Goal: Task Accomplishment & Management: Manage account settings

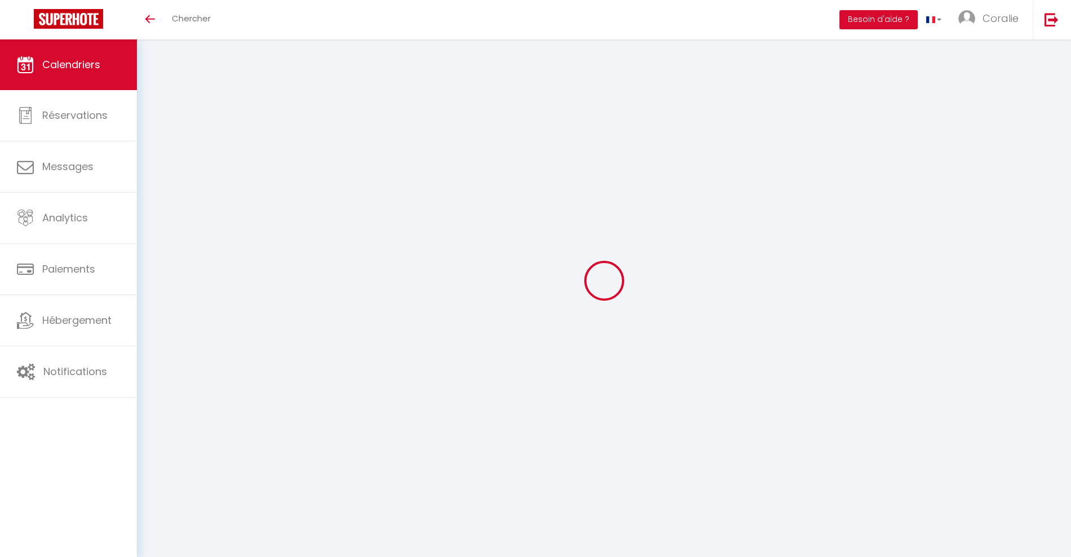
select select
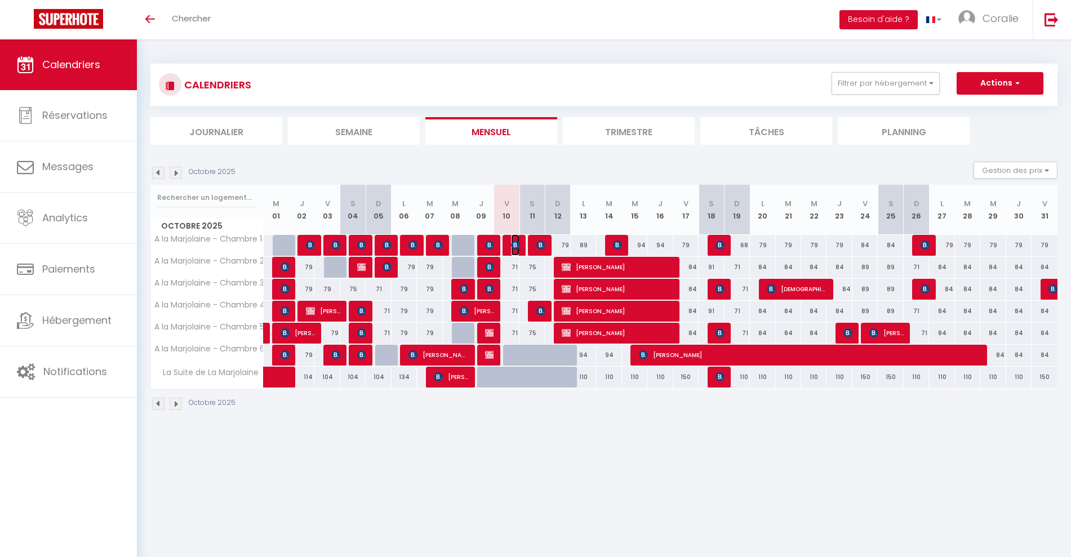
click at [513, 244] on img at bounding box center [515, 245] width 9 height 9
select select "OK"
select select "KO"
select select "0"
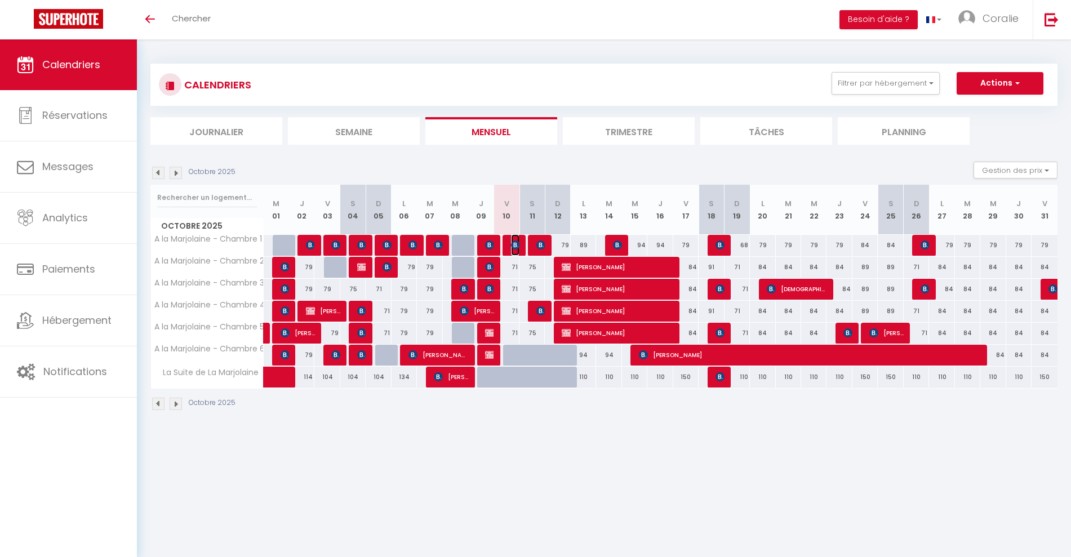
select select "1"
select select
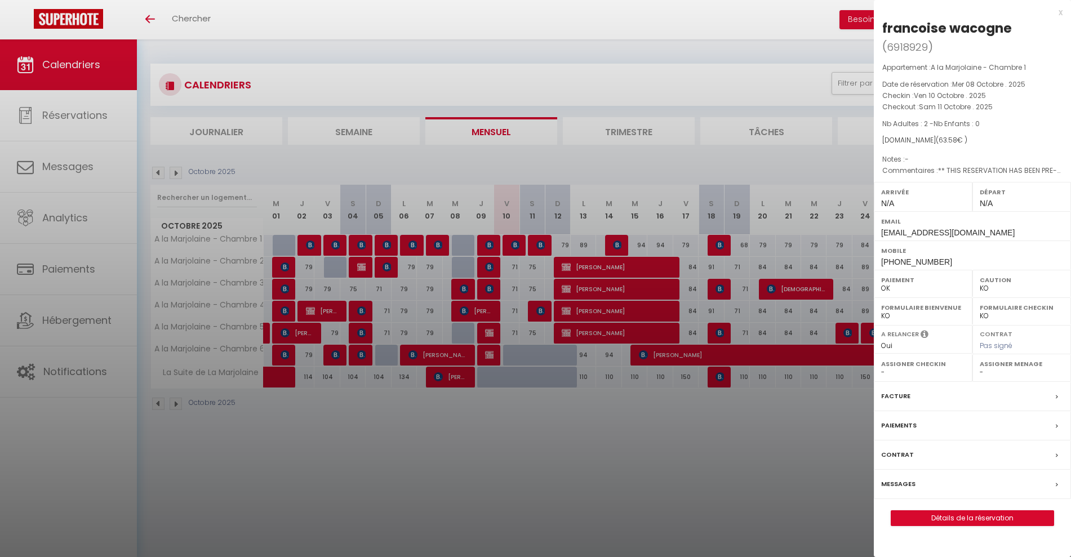
click at [948, 260] on div "Mobile +33645888798" at bounding box center [972, 255] width 197 height 29
drag, startPoint x: 940, startPoint y: 262, endPoint x: 878, endPoint y: 262, distance: 62.0
click at [878, 262] on div "Mobile +33645888798" at bounding box center [972, 255] width 197 height 29
copy span "+33645888798"
click at [902, 480] on label "Messages" at bounding box center [898, 484] width 34 height 12
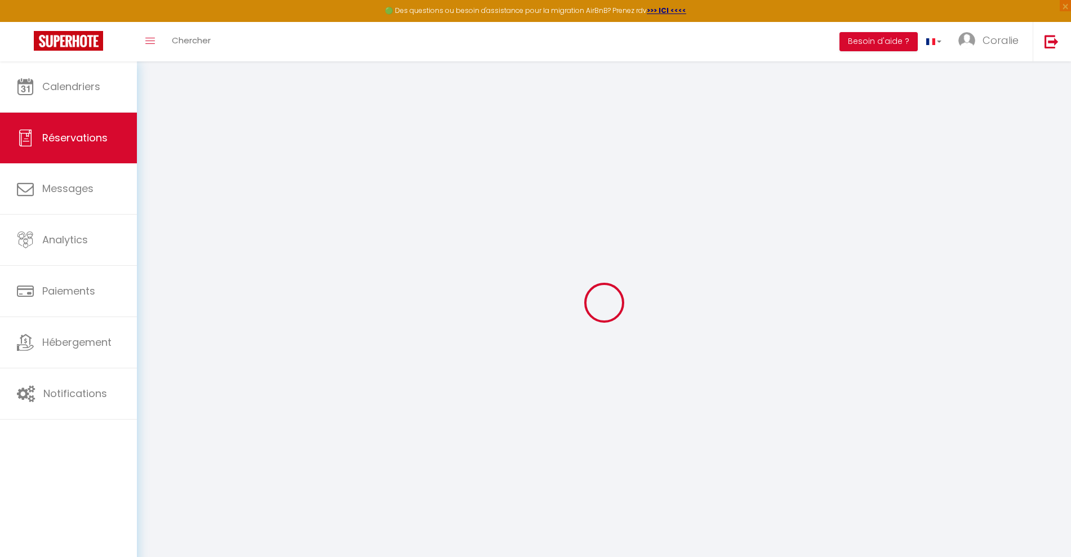
scroll to position [61, 0]
select select
checkbox input "false"
select select
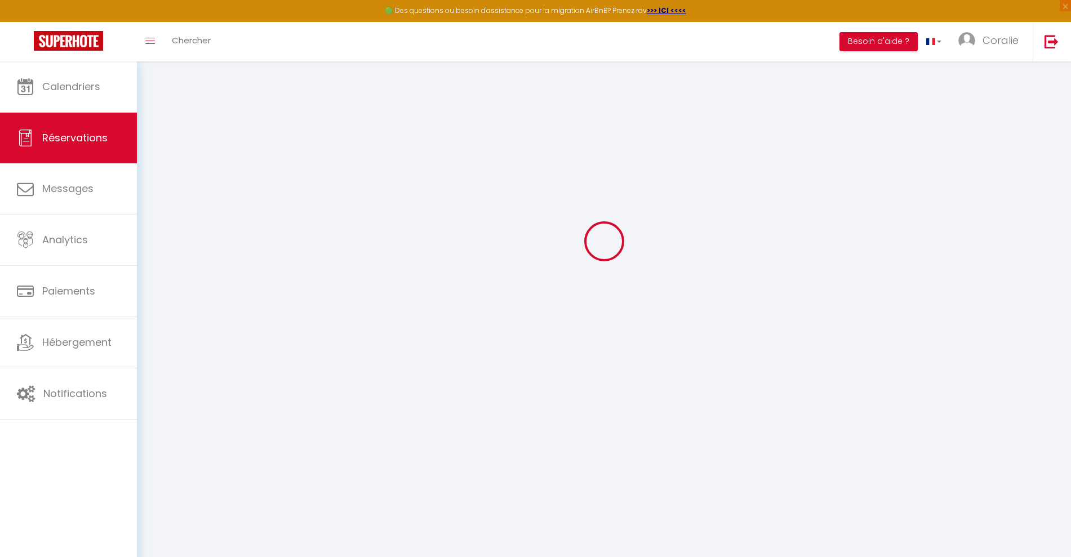
select select
checkbox input "false"
type textarea "** THIS RESERVATION HAS BEEN PRE-PAID ** BOOKING NOTE : Payment charge is EUR 0…"
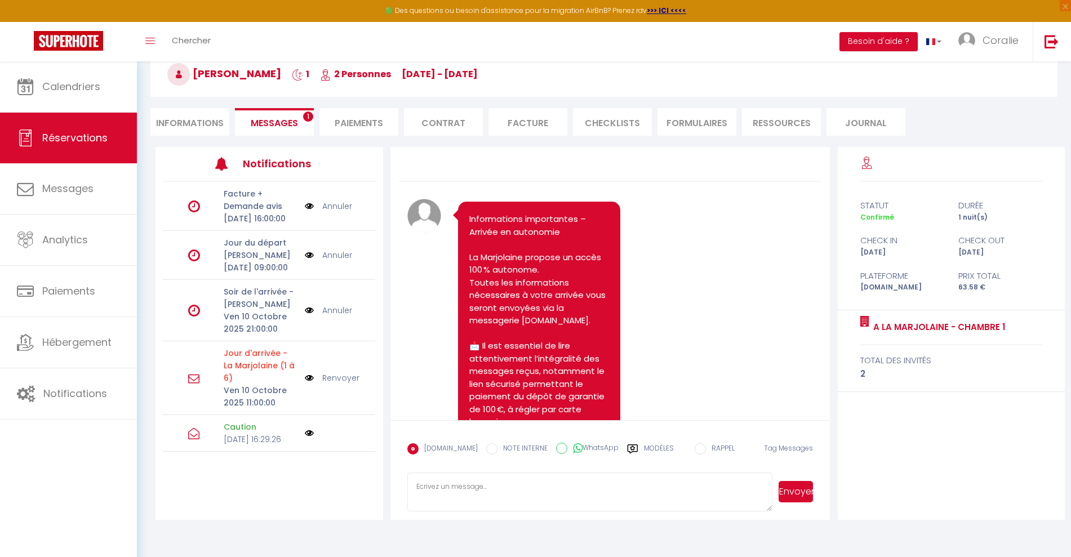
scroll to position [5751, 0]
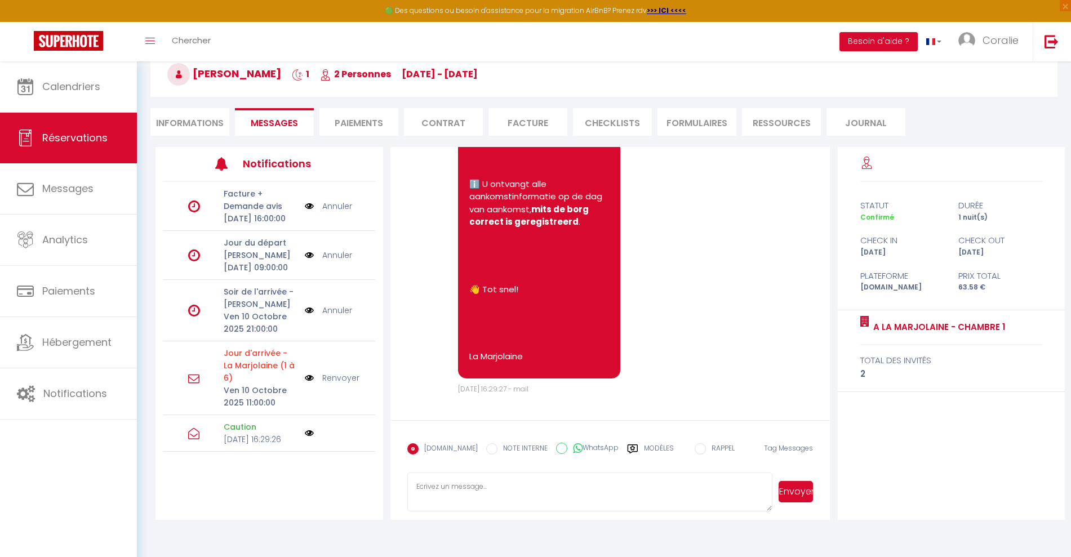
click at [644, 448] on label "Modèles" at bounding box center [659, 453] width 30 height 20
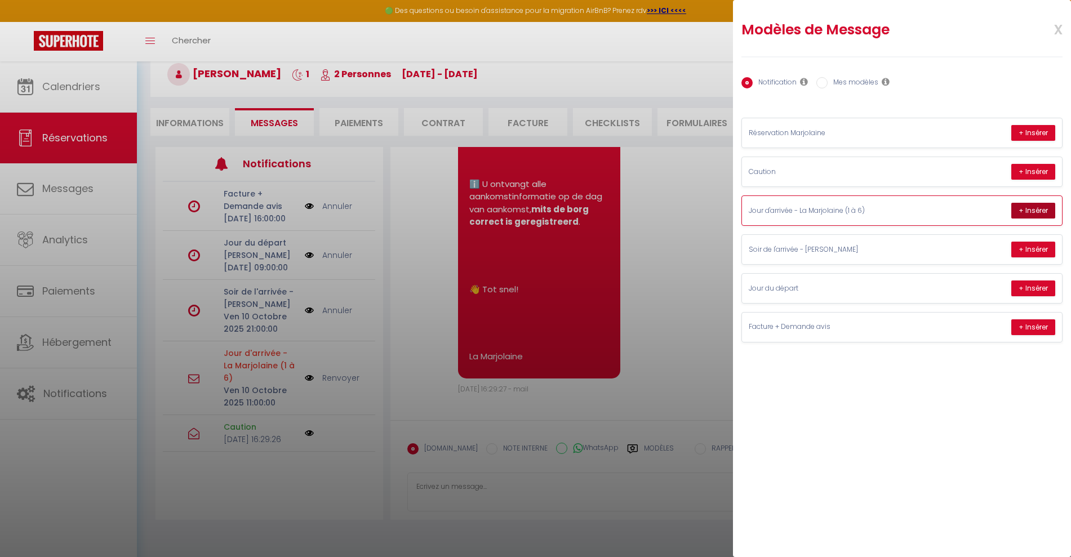
click at [1037, 210] on button "+ Insérer" at bounding box center [1033, 211] width 44 height 16
type textarea "👋 Bonjour francoise ! 📅 Bienvenue A la Marjolaine - Chambre 1 ! 🕰️ Arrivée à pa…"
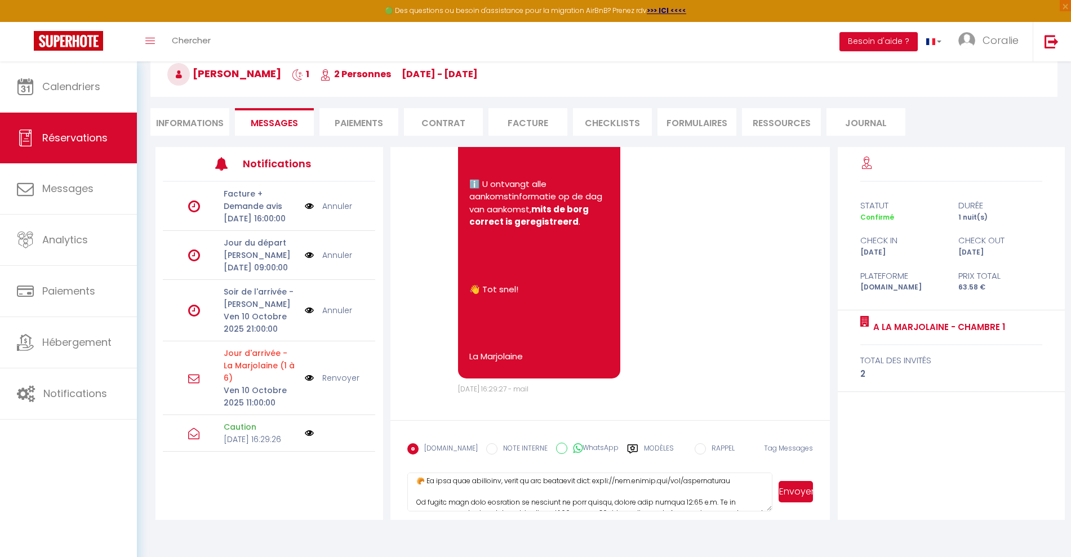
drag, startPoint x: 419, startPoint y: 484, endPoint x: 606, endPoint y: 525, distance: 191.5
click at [606, 525] on div "Retourner vers francoise wacogne 1 2 Personnes ve 10 Oct - sa 11 Oct Actions En…" at bounding box center [604, 266] width 934 height 533
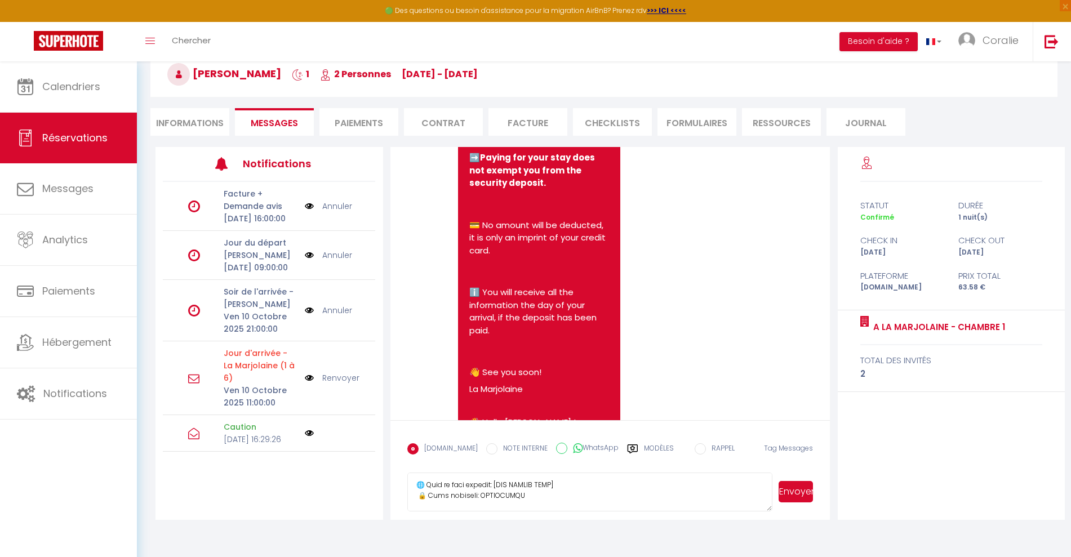
scroll to position [0, 0]
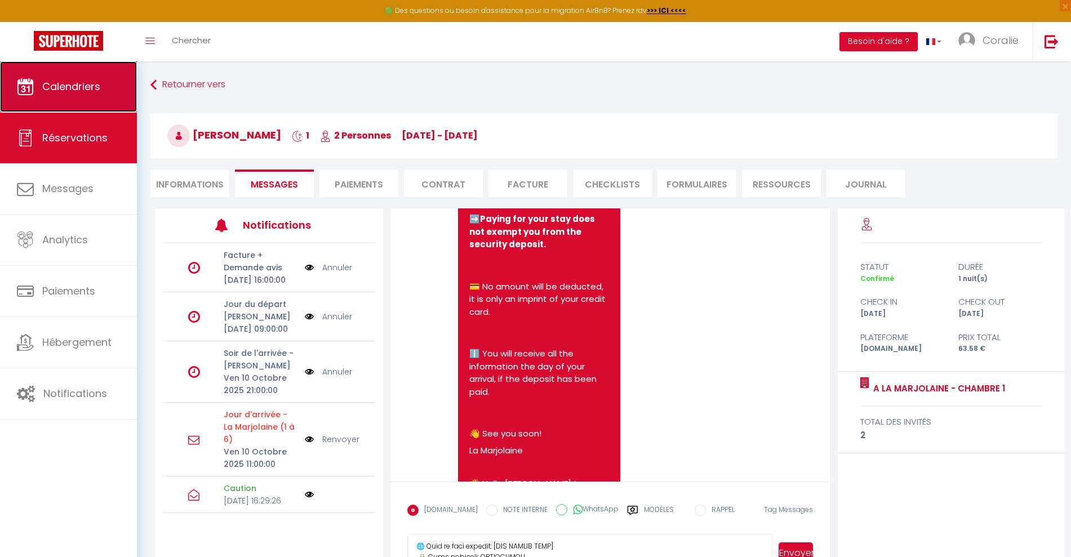
click at [75, 102] on link "Calendriers" at bounding box center [68, 86] width 137 height 51
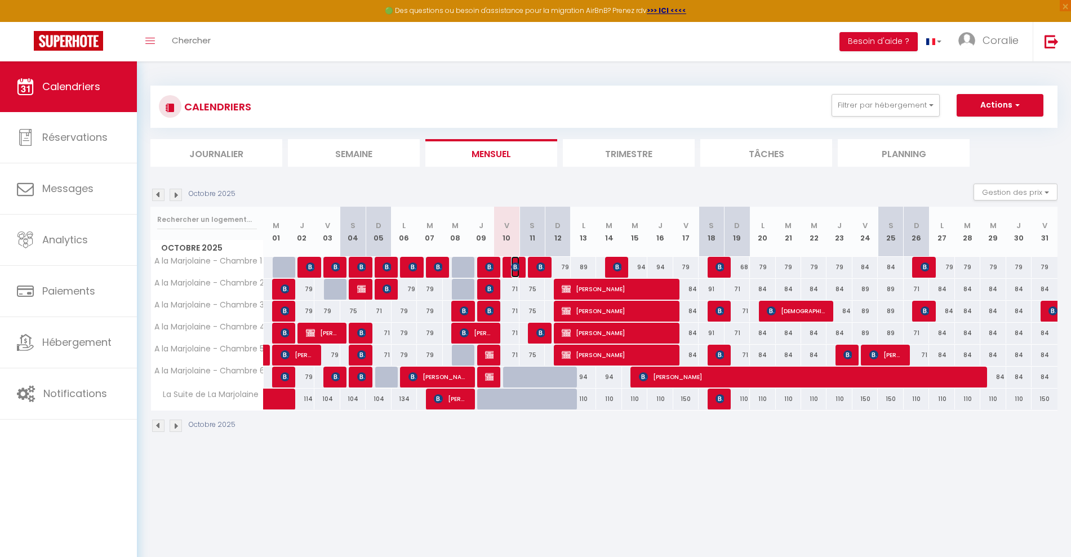
click at [513, 269] on img at bounding box center [515, 267] width 9 height 9
select select "OK"
select select "KO"
select select "0"
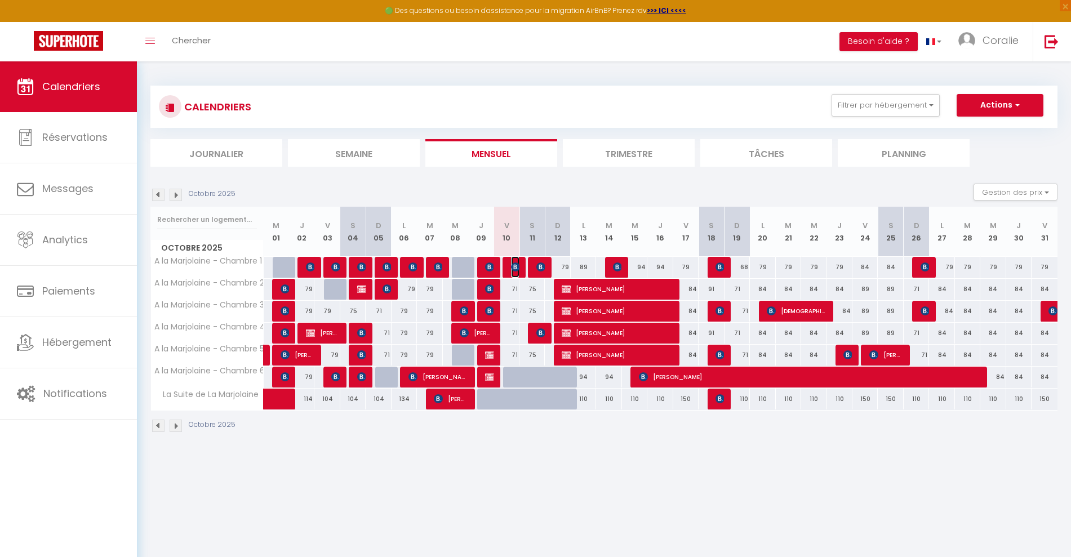
select select "1"
select select
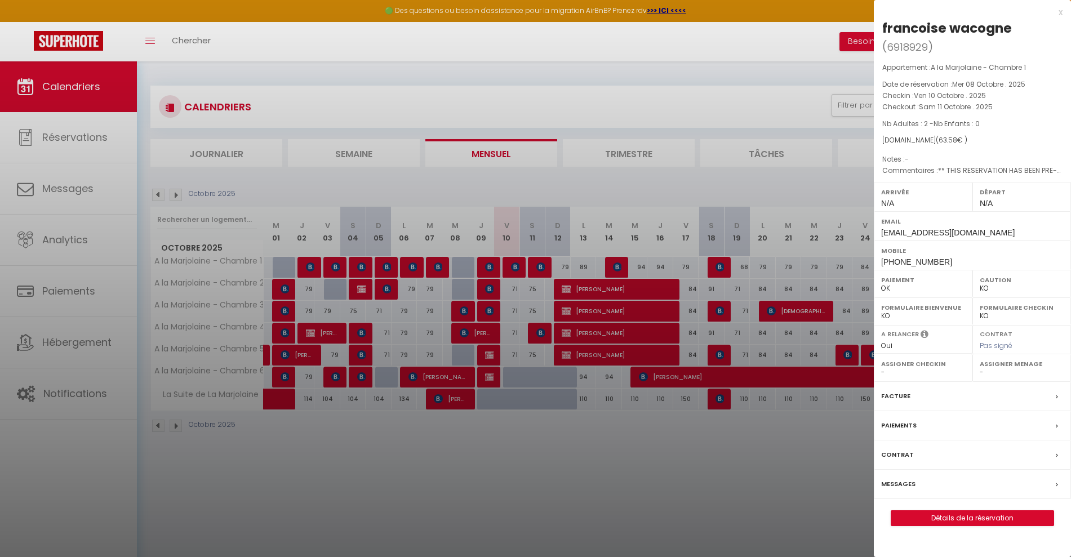
click at [990, 283] on label "Caution" at bounding box center [1022, 279] width 84 height 11
click at [986, 287] on select "OK KO" at bounding box center [1022, 288] width 84 height 10
select select "OK"
click at [980, 283] on select "OK KO" at bounding box center [1022, 288] width 84 height 10
click at [748, 502] on div at bounding box center [535, 278] width 1071 height 557
